Goal: Task Accomplishment & Management: Use online tool/utility

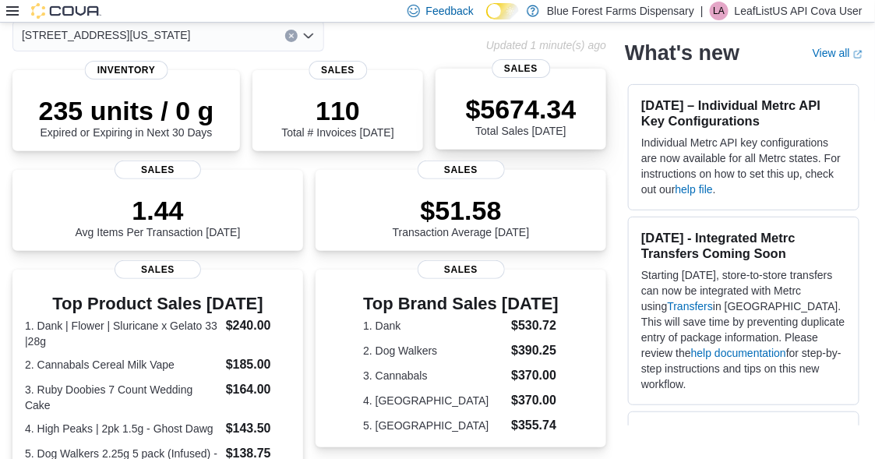
scroll to position [156, 0]
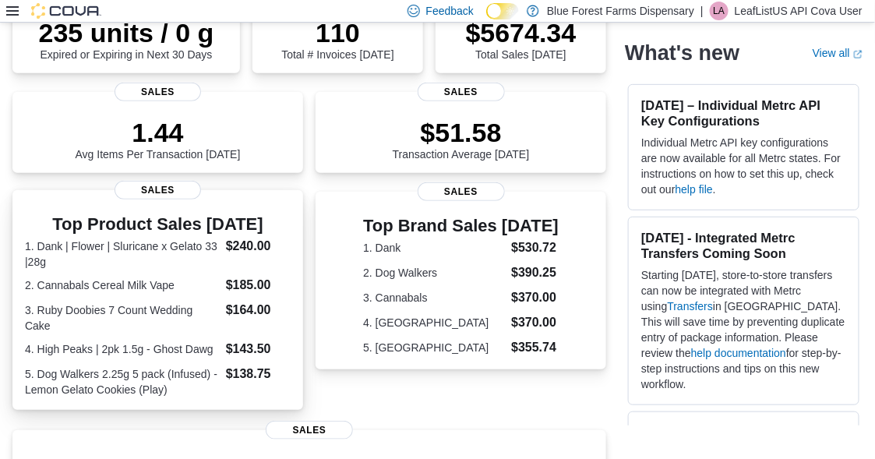
click at [155, 262] on dt "1. Dank | Flower | Sluricane x Gelato 33 |28g" at bounding box center [122, 253] width 195 height 31
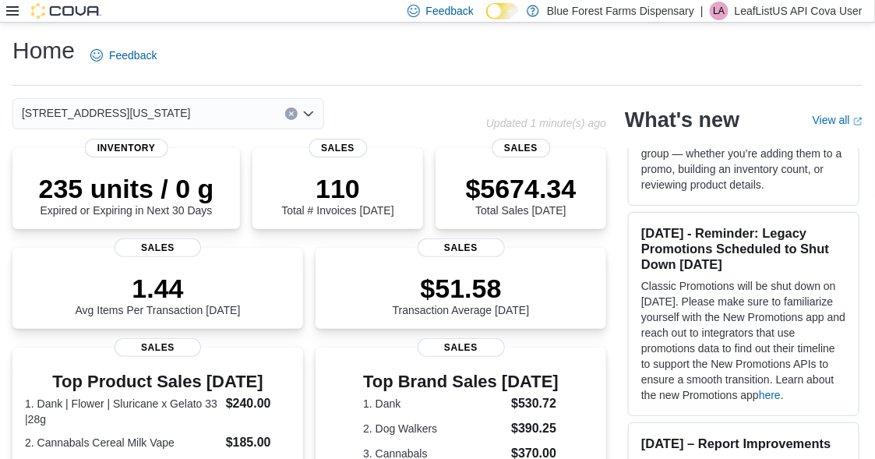
scroll to position [1090, 0]
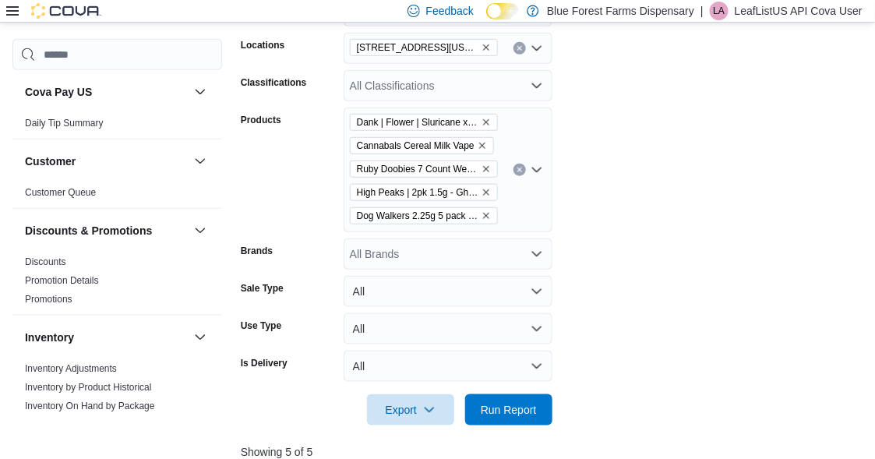
scroll to position [363, 0]
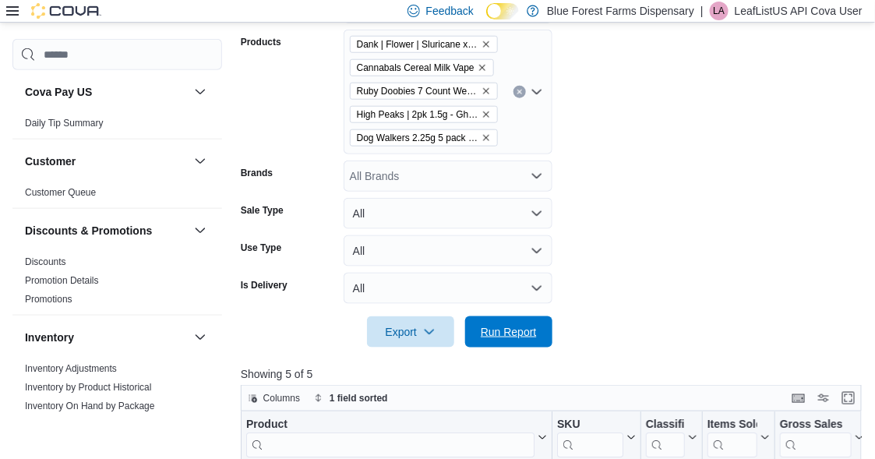
drag, startPoint x: 476, startPoint y: 343, endPoint x: 654, endPoint y: 297, distance: 184.2
click at [476, 342] on span "Run Report" at bounding box center [508, 331] width 69 height 31
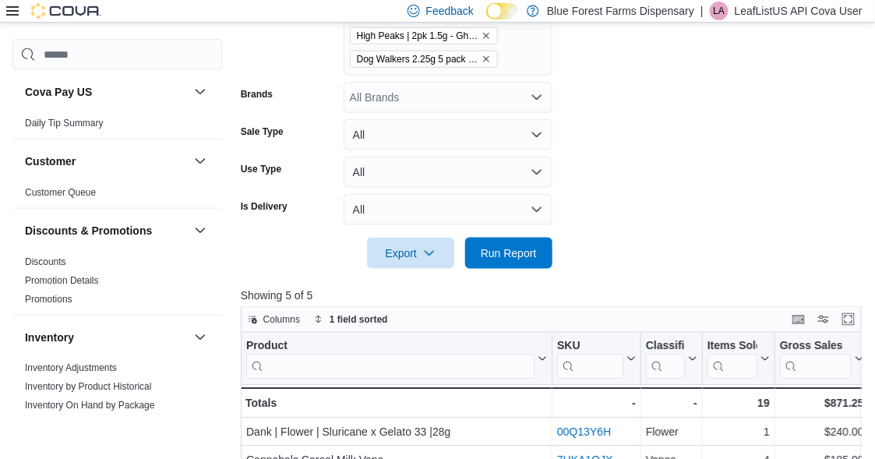
scroll to position [519, 0]
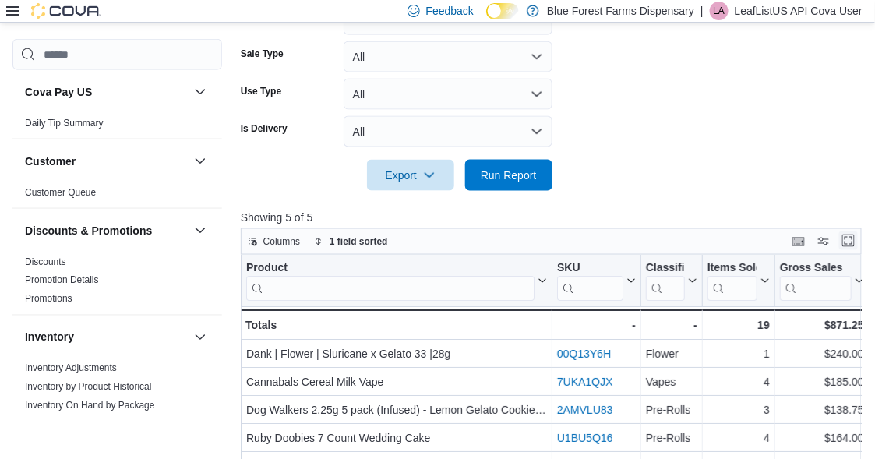
click at [855, 243] on button "Enter fullscreen" at bounding box center [848, 240] width 19 height 19
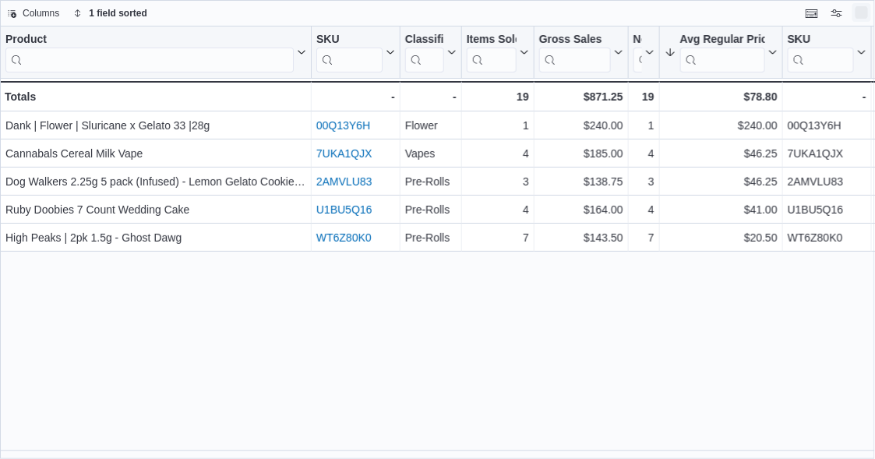
scroll to position [0, 0]
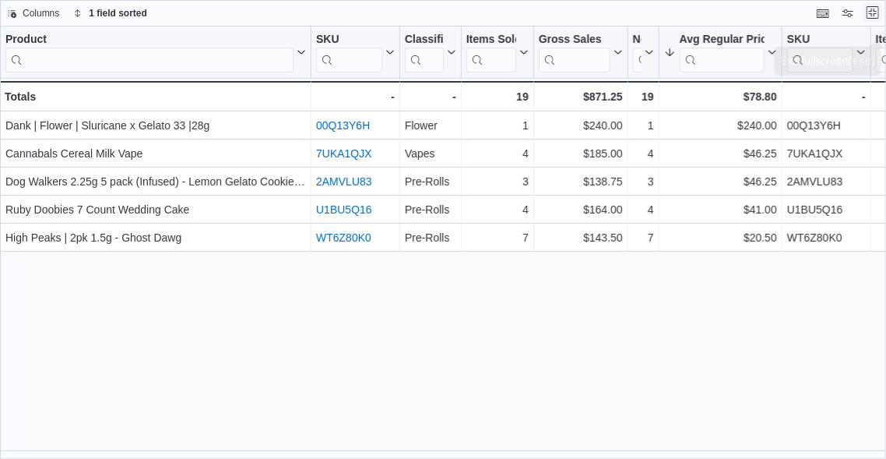
click at [875, 9] on button "Exit fullscreen" at bounding box center [873, 12] width 19 height 19
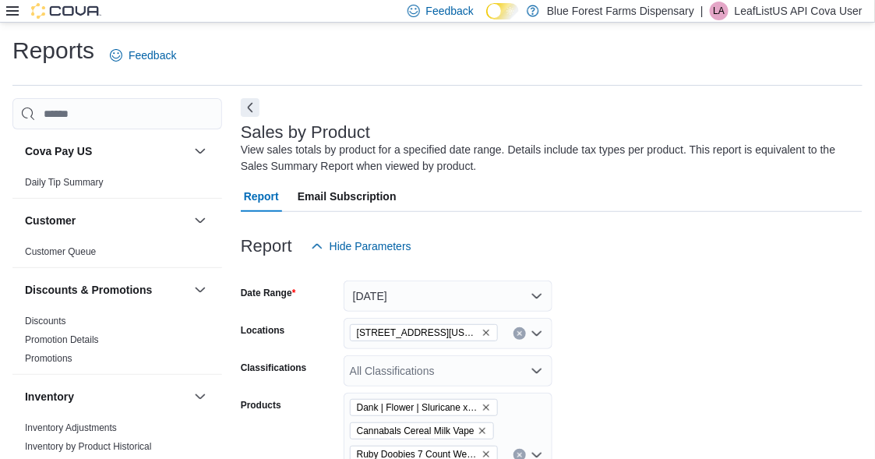
scroll to position [363, 0]
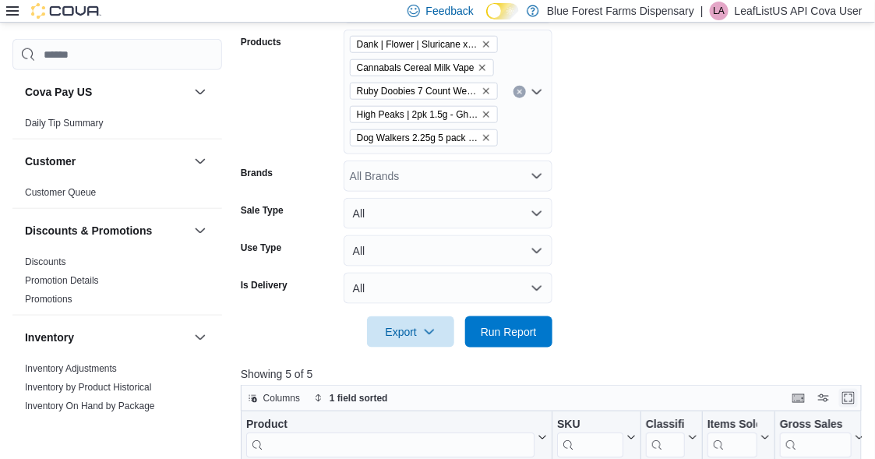
scroll to position [51, 0]
